Goal: Transaction & Acquisition: Purchase product/service

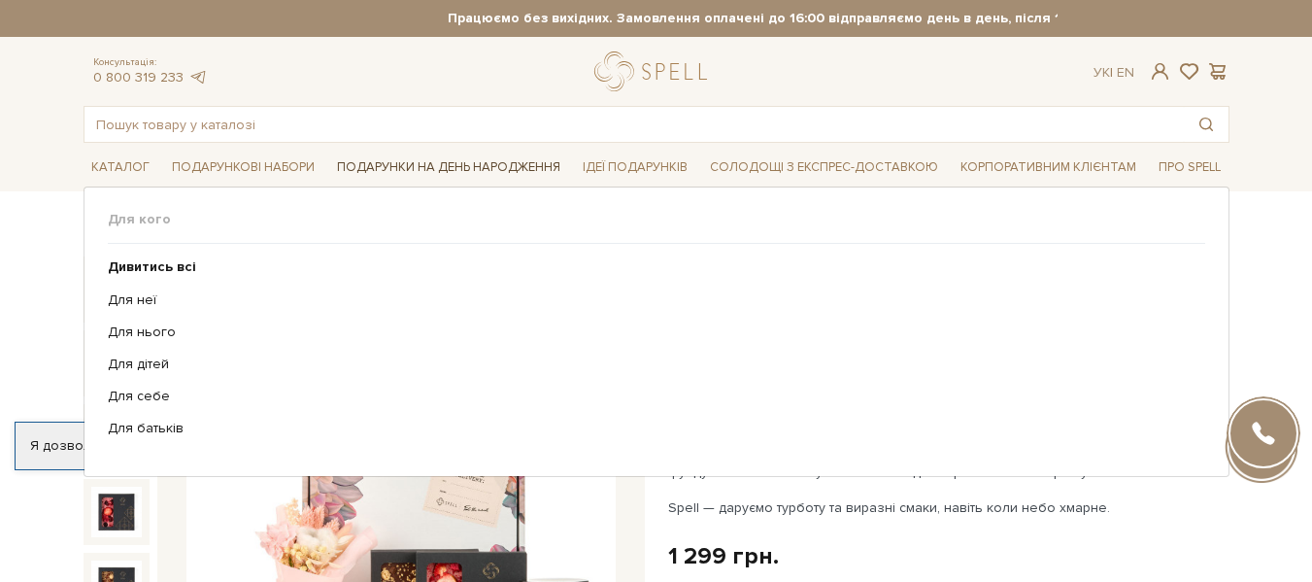
click at [442, 161] on span "Подарунки на День народження" at bounding box center [448, 168] width 239 height 30
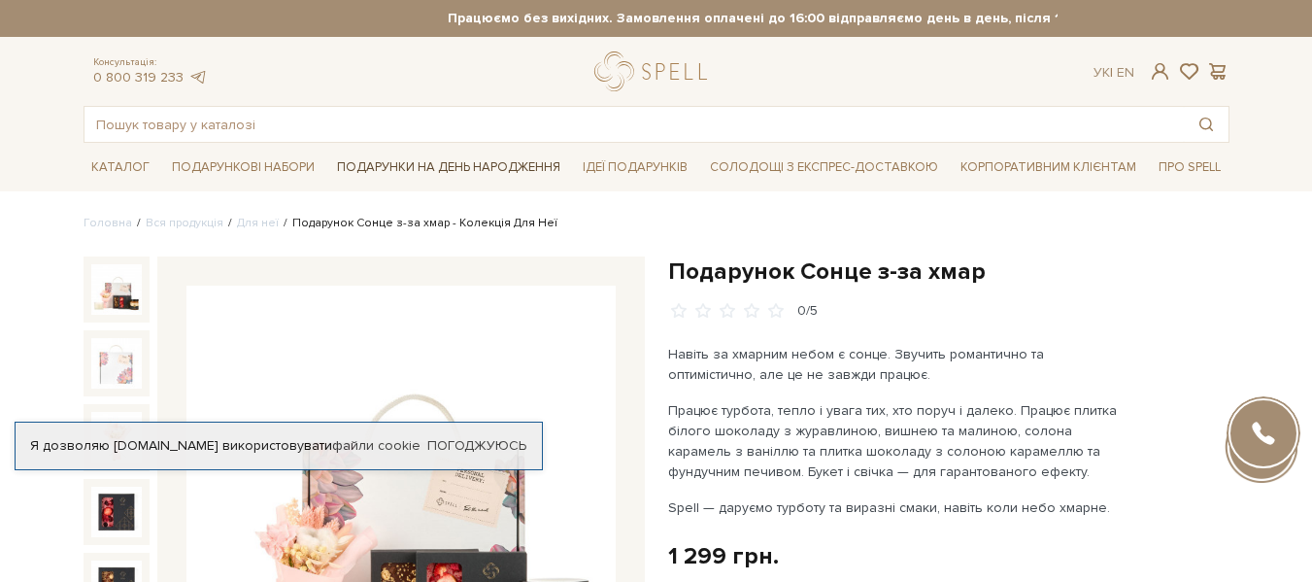
click at [442, 155] on span "Подарунки на День народження" at bounding box center [448, 168] width 239 height 30
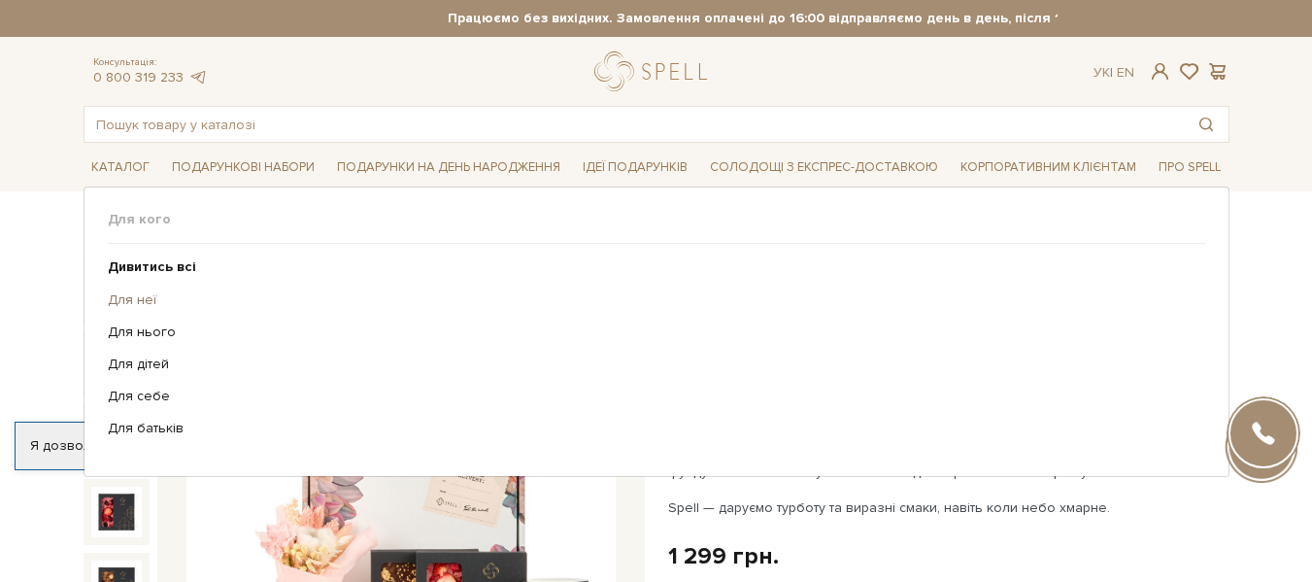
click at [120, 302] on link "Для неї" at bounding box center [649, 299] width 1083 height 17
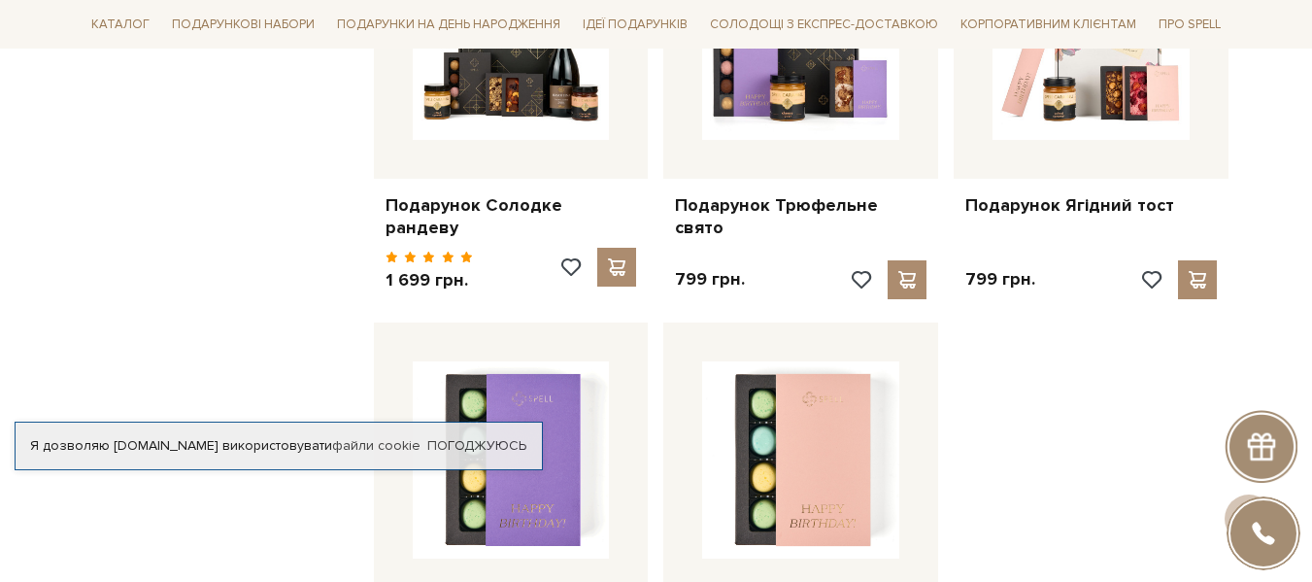
scroll to position [2137, 0]
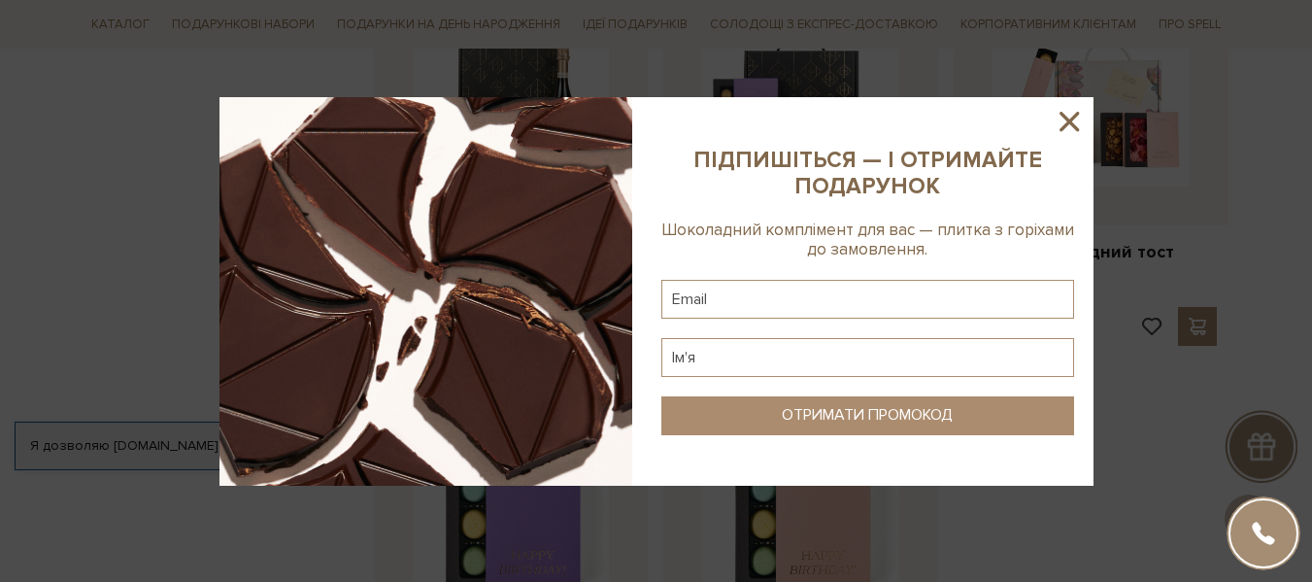
click at [1072, 123] on icon at bounding box center [1069, 121] width 19 height 19
